Goal: Transaction & Acquisition: Download file/media

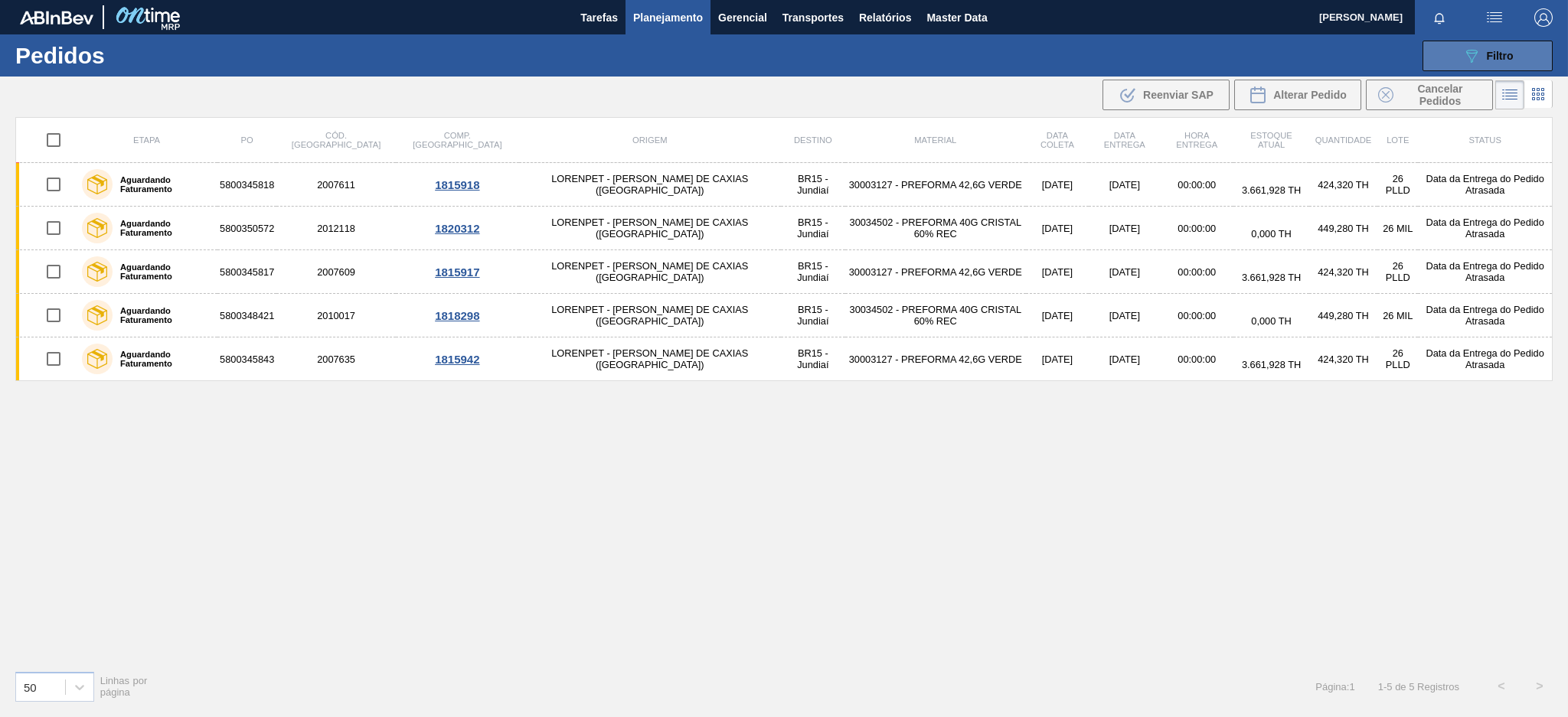
click at [1461, 54] on button "089F7B8B-B2A5-4AFE-B5C0-19BA573D28AC Filtro" at bounding box center [1486, 56] width 130 height 31
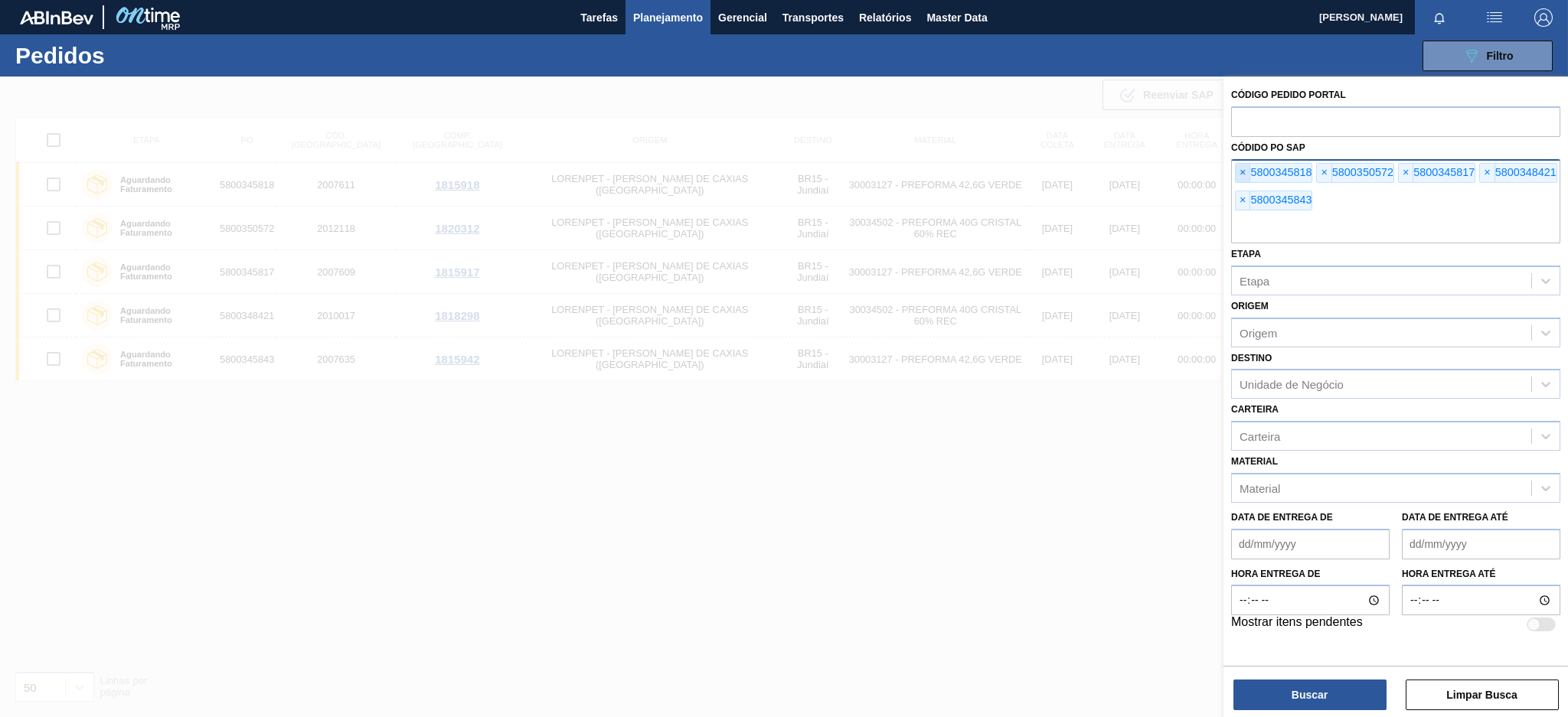
click at [1244, 173] on span "×" at bounding box center [1242, 173] width 15 height 18
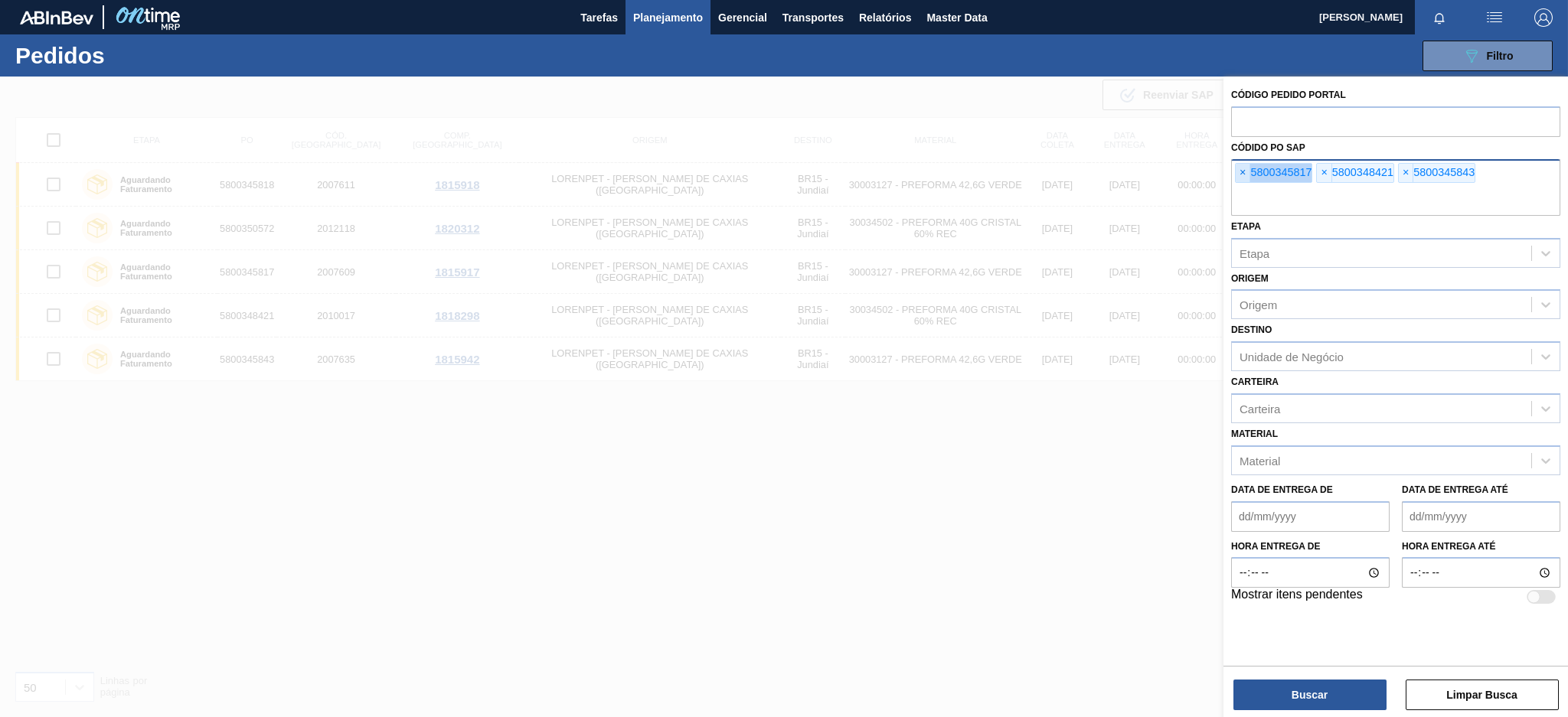
click at [1244, 173] on span "×" at bounding box center [1242, 173] width 15 height 18
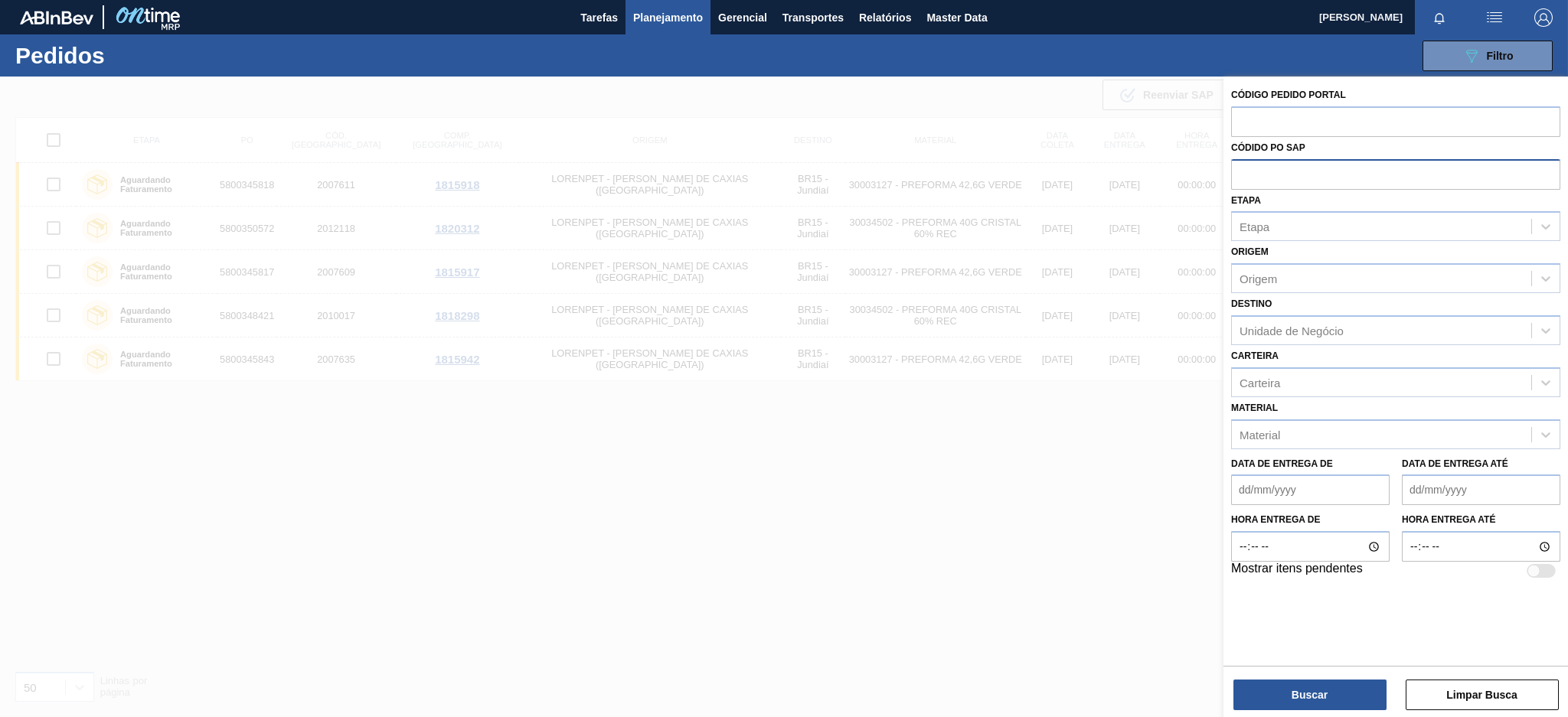
paste input "text"
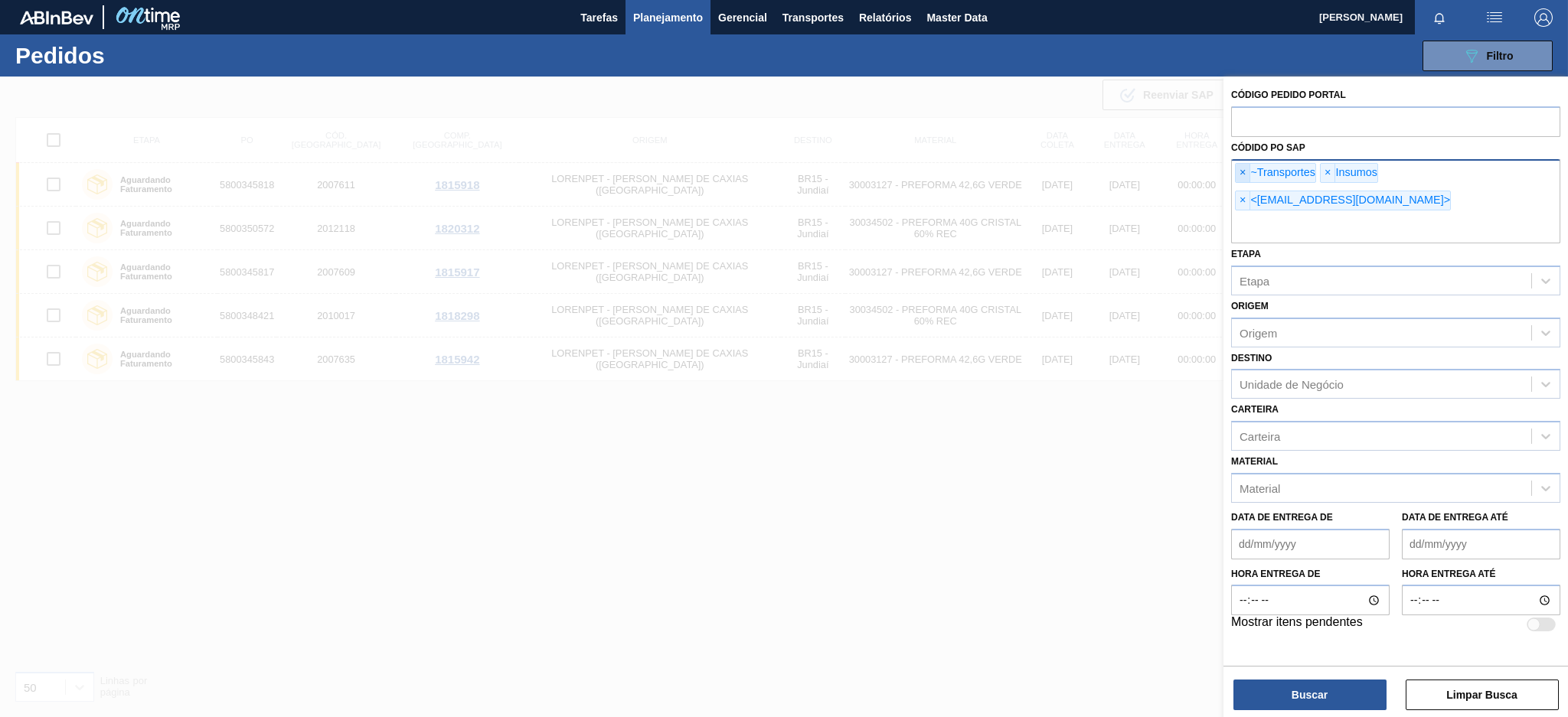
click at [1245, 171] on span "×" at bounding box center [1242, 173] width 15 height 18
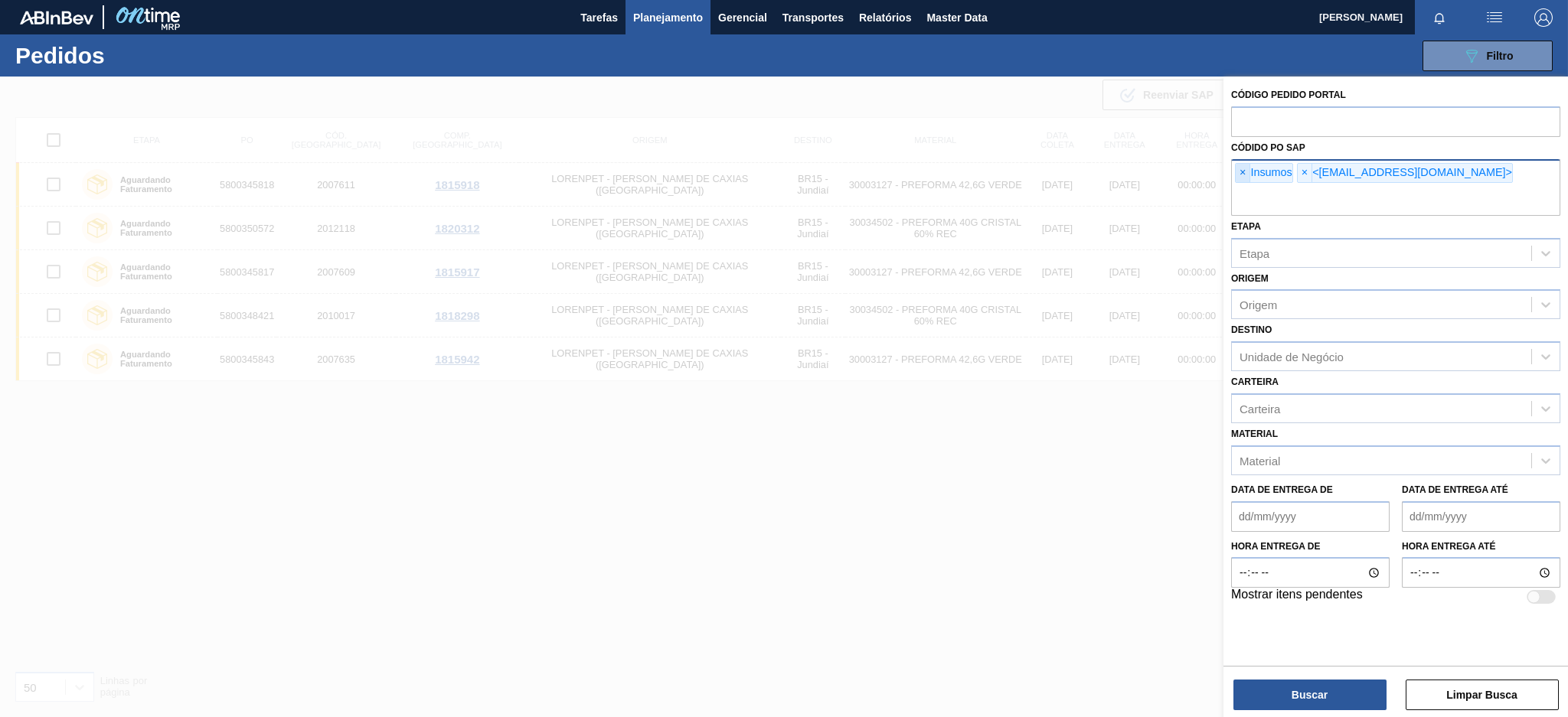
click at [1245, 171] on span "×" at bounding box center [1242, 173] width 15 height 18
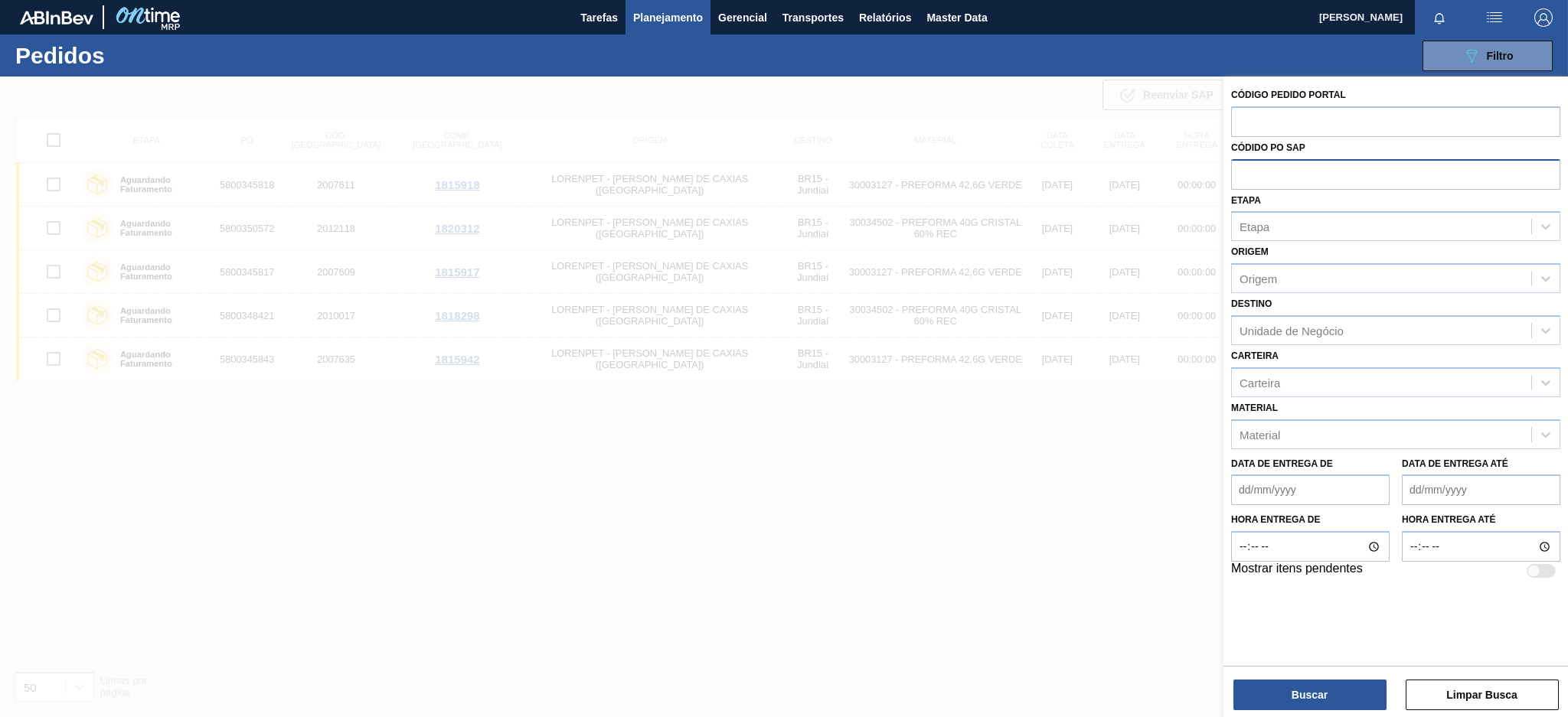
click at [1245, 171] on input "text" at bounding box center [1395, 174] width 329 height 29
paste input "5800345840"
type input "5800345840"
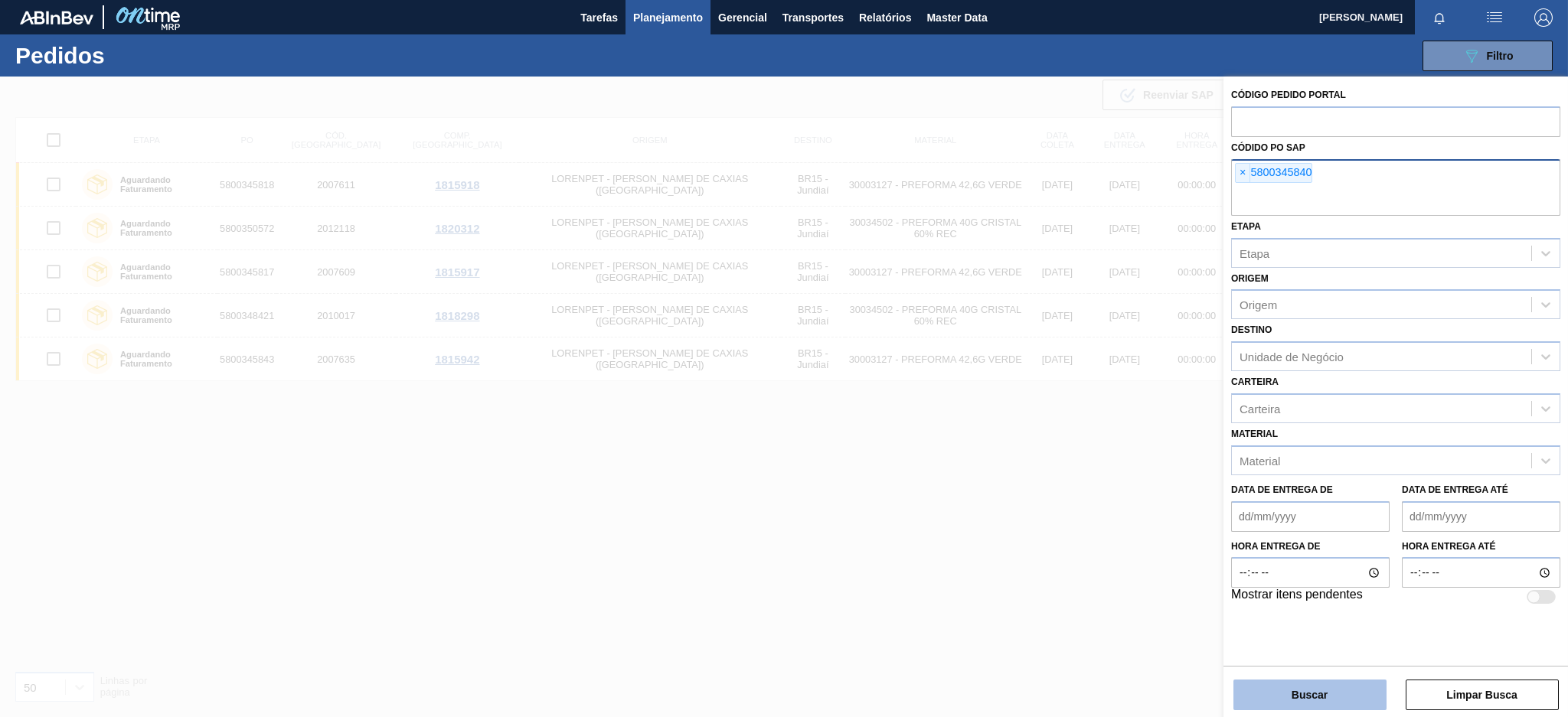
click at [1295, 696] on button "Buscar" at bounding box center [1310, 696] width 153 height 31
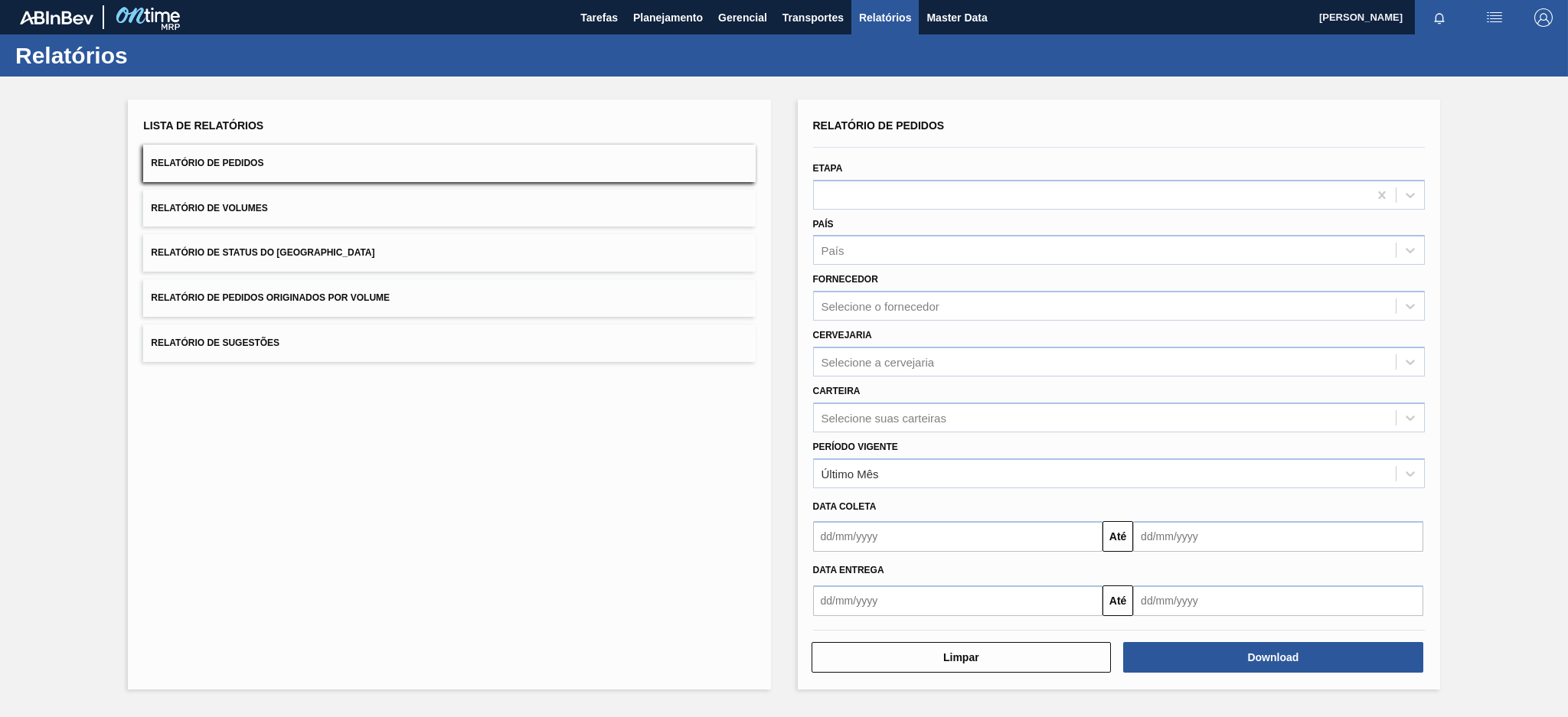
click at [226, 295] on span "Relatório de Pedidos Originados por Volume" at bounding box center [270, 297] width 239 height 10
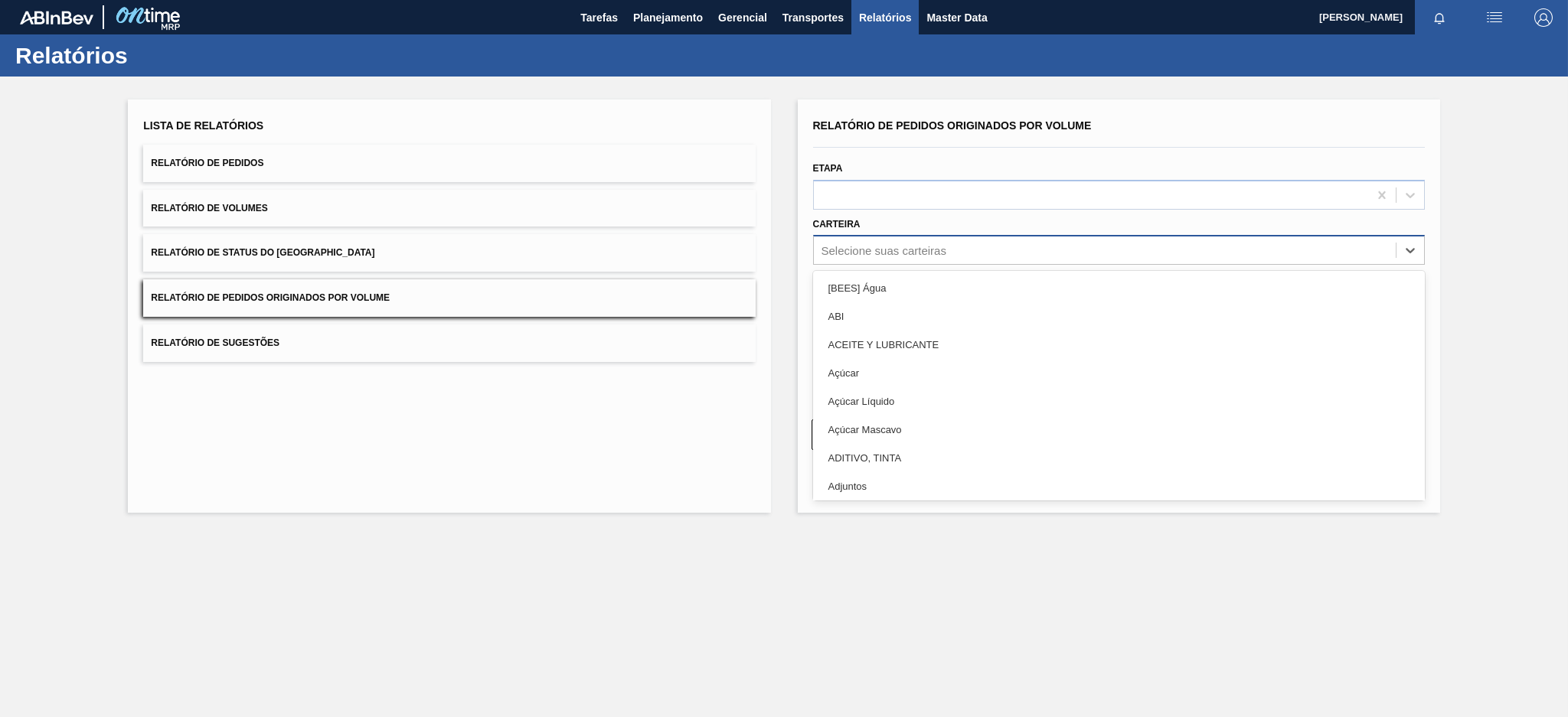
click at [926, 257] on div "Selecione suas carteiras" at bounding box center [1105, 251] width 582 height 22
type input "pre"
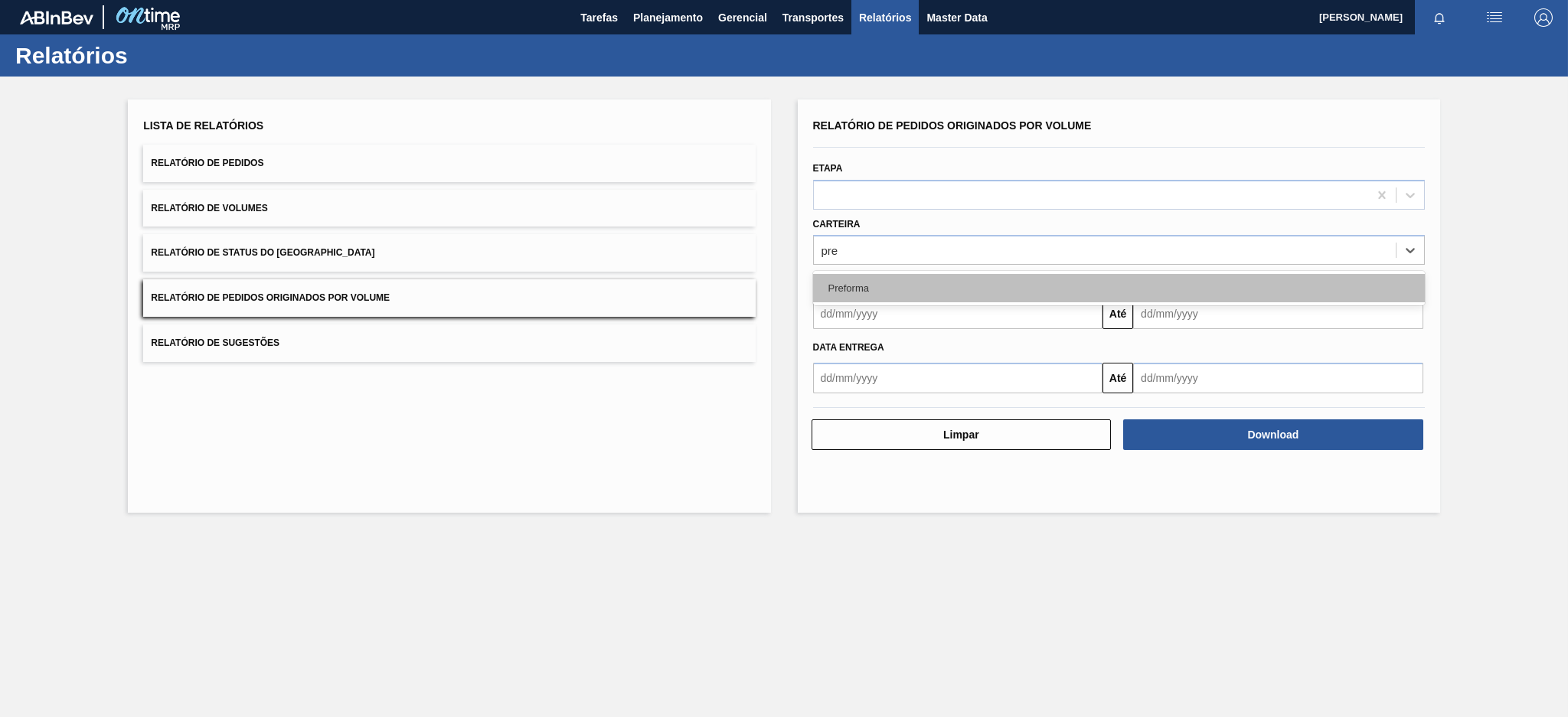
click at [884, 285] on div "Preforma" at bounding box center [1118, 288] width 611 height 28
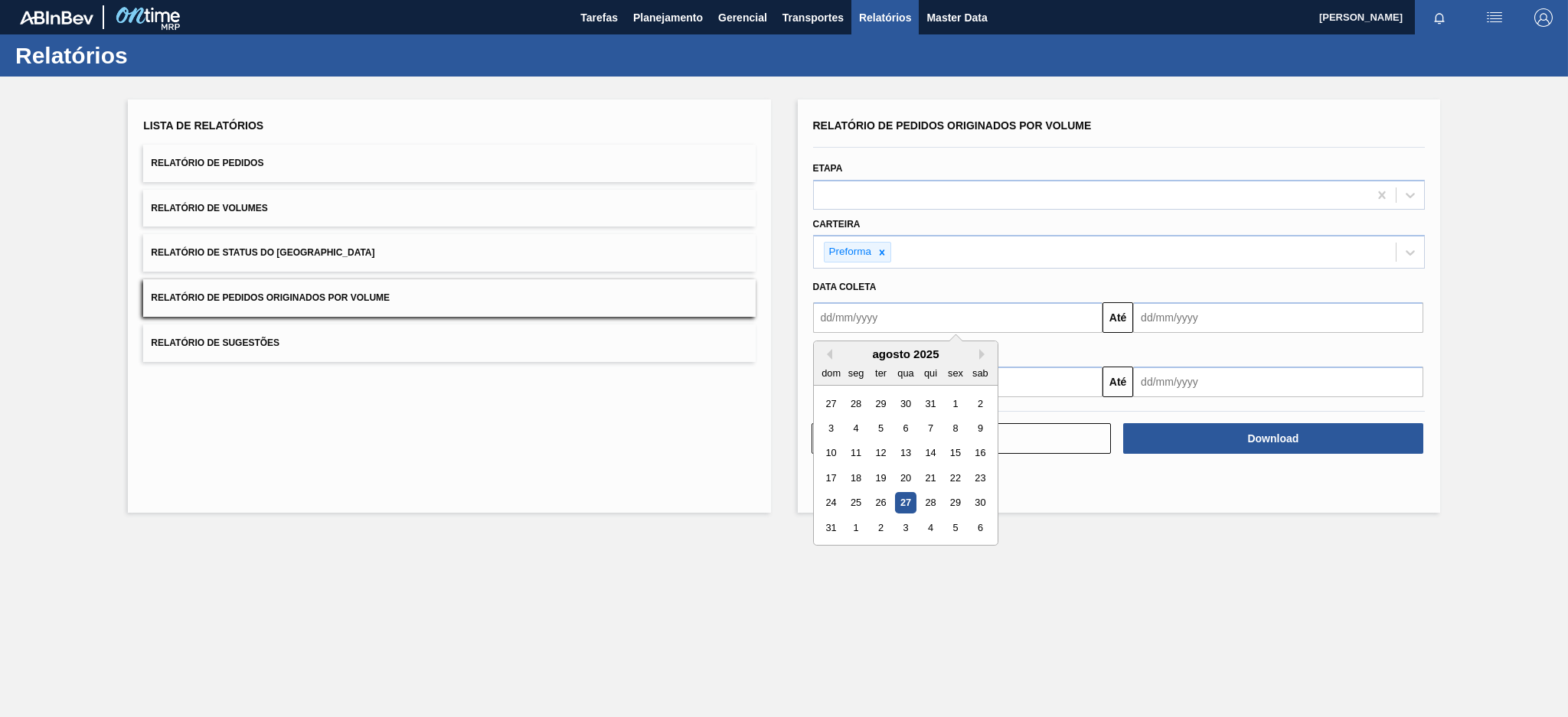
click at [867, 326] on input "text" at bounding box center [958, 318] width 290 height 31
click at [827, 352] on button "Previous Month" at bounding box center [826, 354] width 10 height 10
click at [828, 475] on div "20" at bounding box center [831, 478] width 21 height 21
type input "[DATE]"
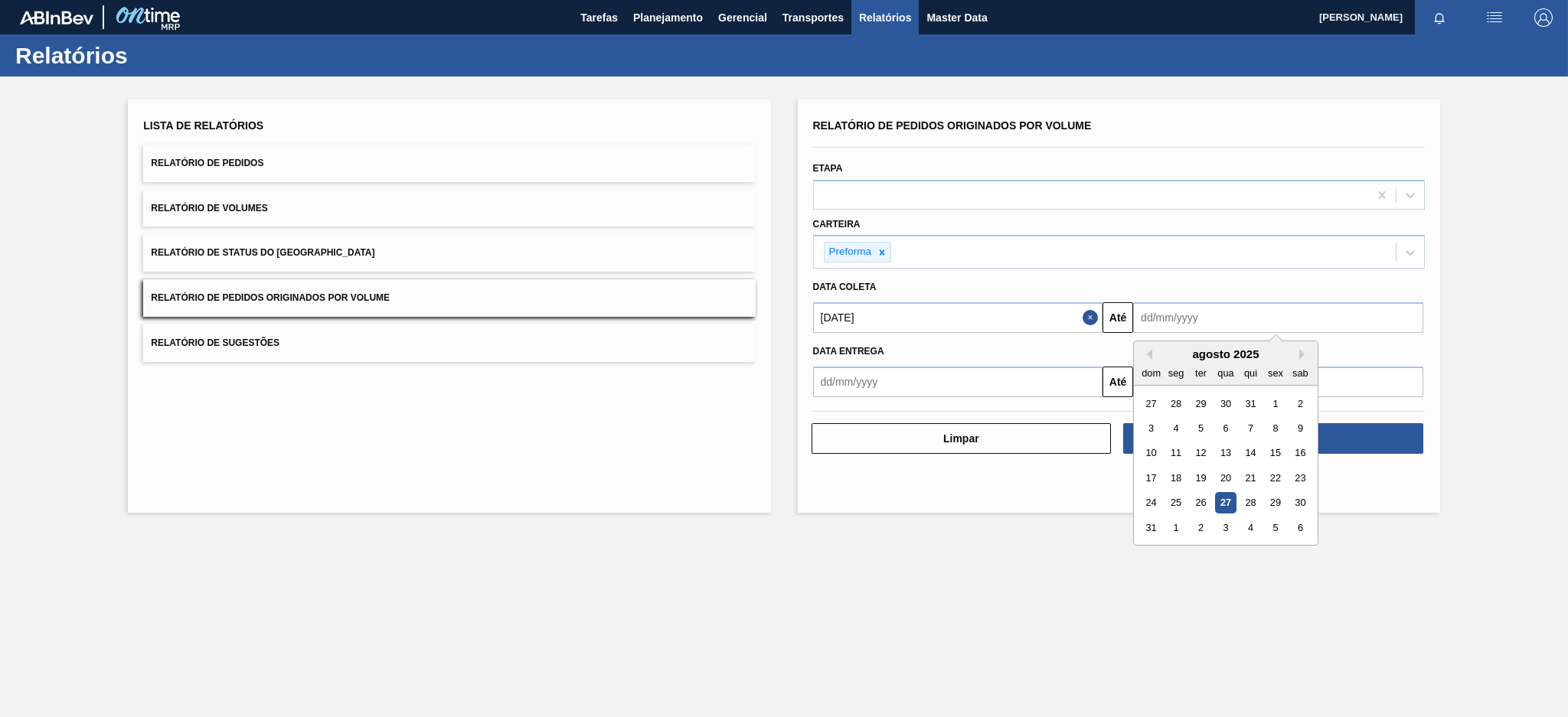
drag, startPoint x: 1197, startPoint y: 318, endPoint x: 1231, endPoint y: 504, distance: 189.1
click at [1231, 333] on div "Previous Month Next Month [DATE] dom seg ter qua qui sex sab 27 28 29 30 31 1 2…" at bounding box center [1277, 318] width 290 height 31
click at [1229, 501] on div "27" at bounding box center [1226, 503] width 21 height 21
type input "[DATE]"
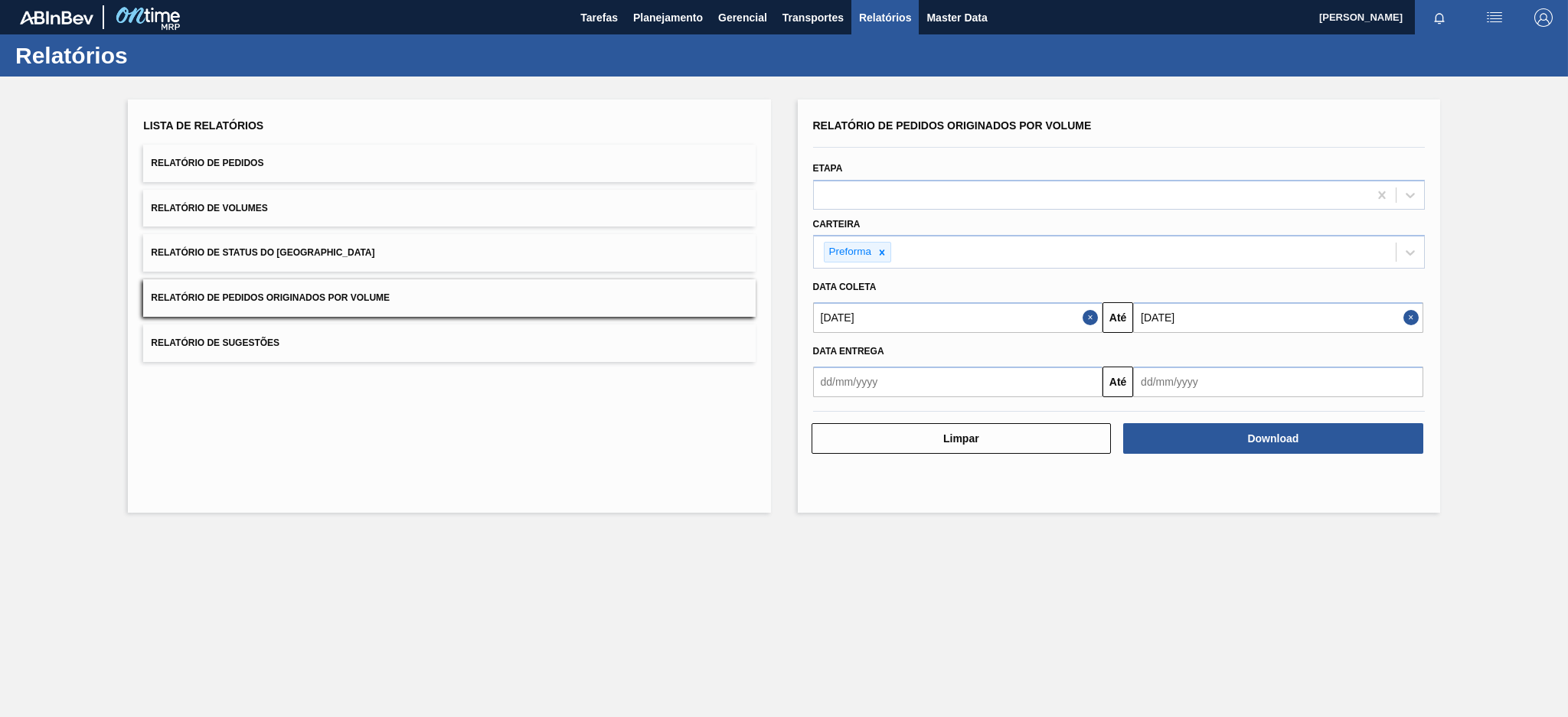
click at [1229, 501] on div "Relatório de Pedidos Originados por Volume Etapa Carteira Preforma Data coleta …" at bounding box center [1118, 306] width 642 height 414
click at [1228, 446] on button "Download" at bounding box center [1272, 438] width 300 height 31
